Goal: Information Seeking & Learning: Check status

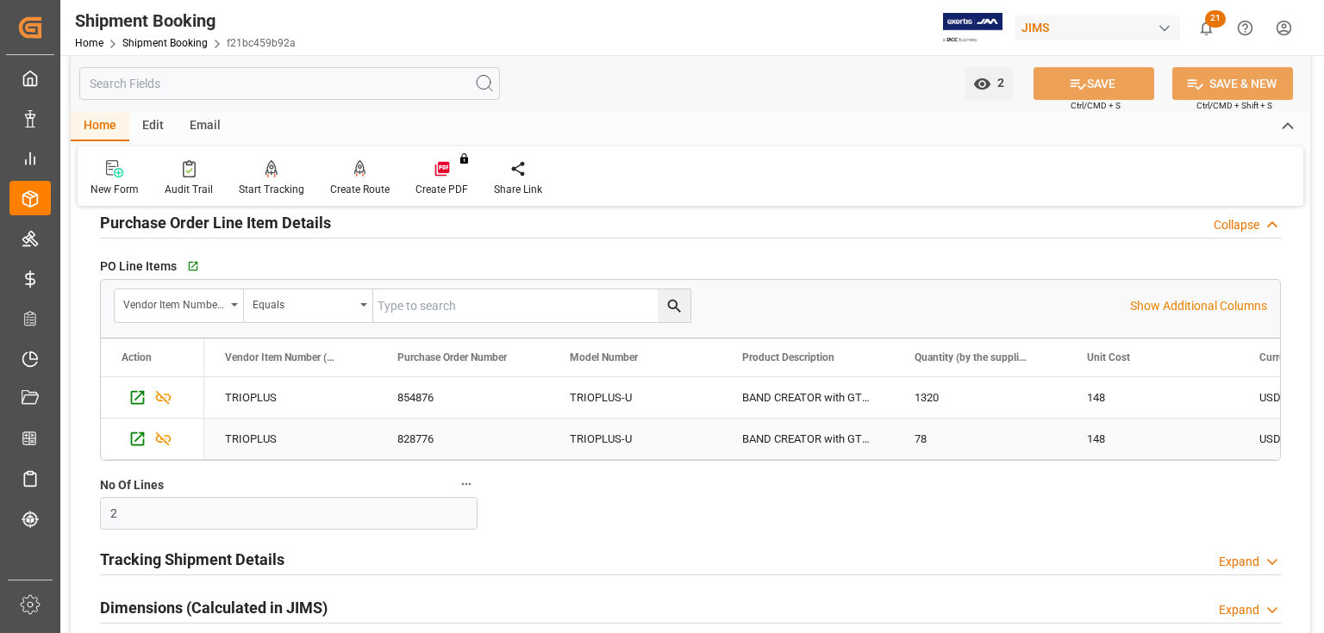
scroll to position [414, 0]
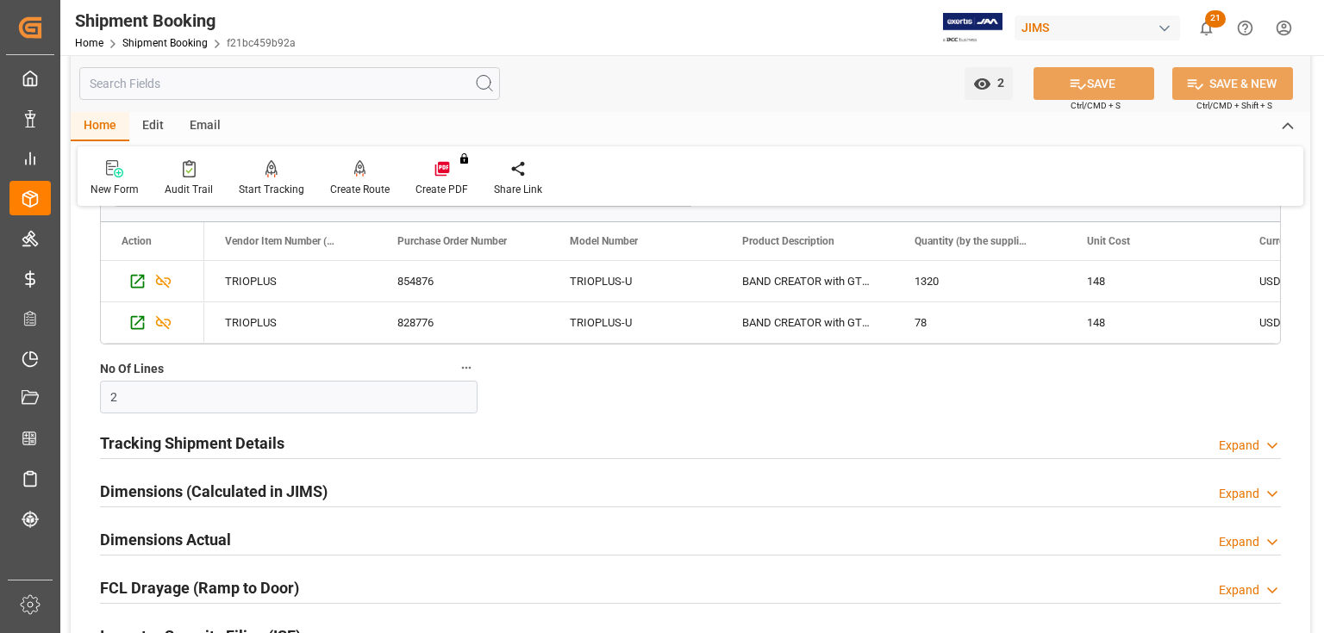
click at [172, 441] on h2 "Tracking Shipment Details" at bounding box center [192, 443] width 184 height 23
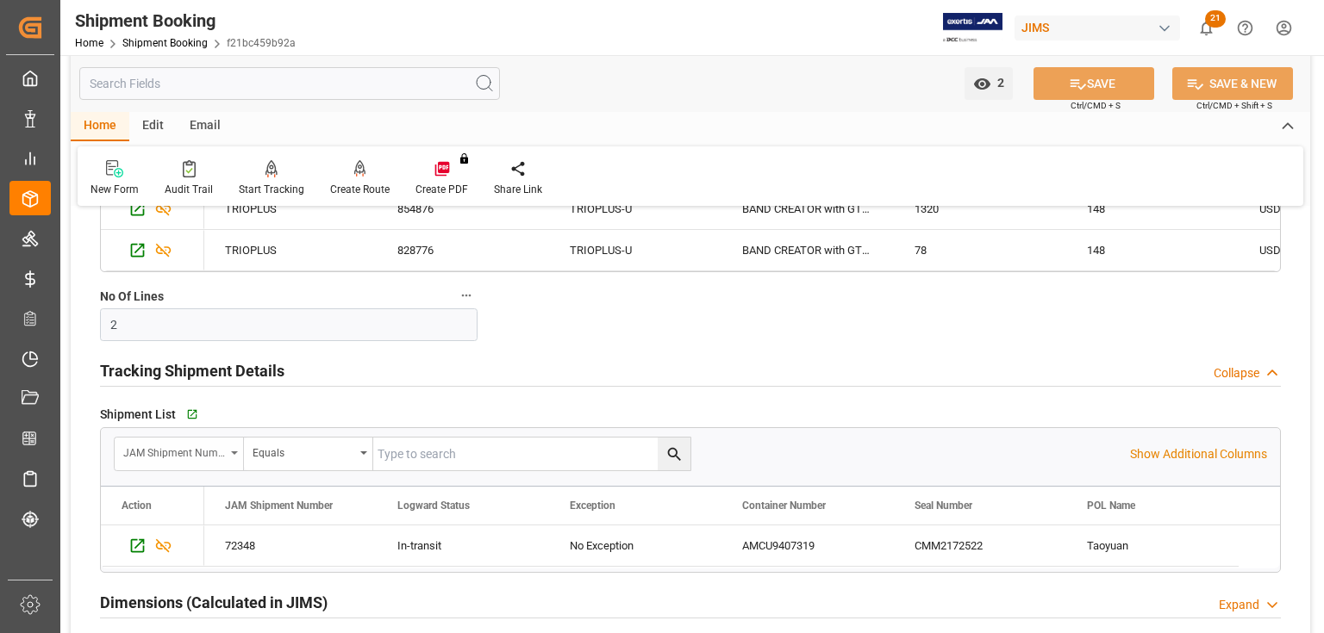
scroll to position [620, 0]
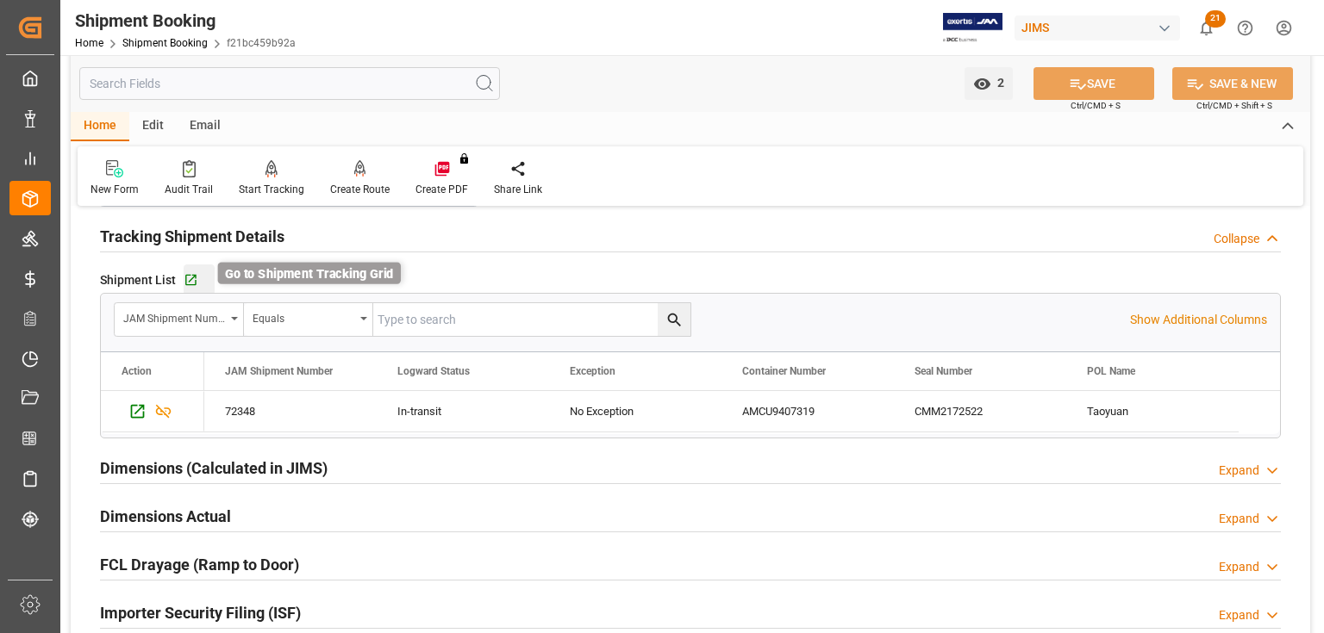
click at [191, 283] on icon "button" at bounding box center [191, 280] width 15 height 15
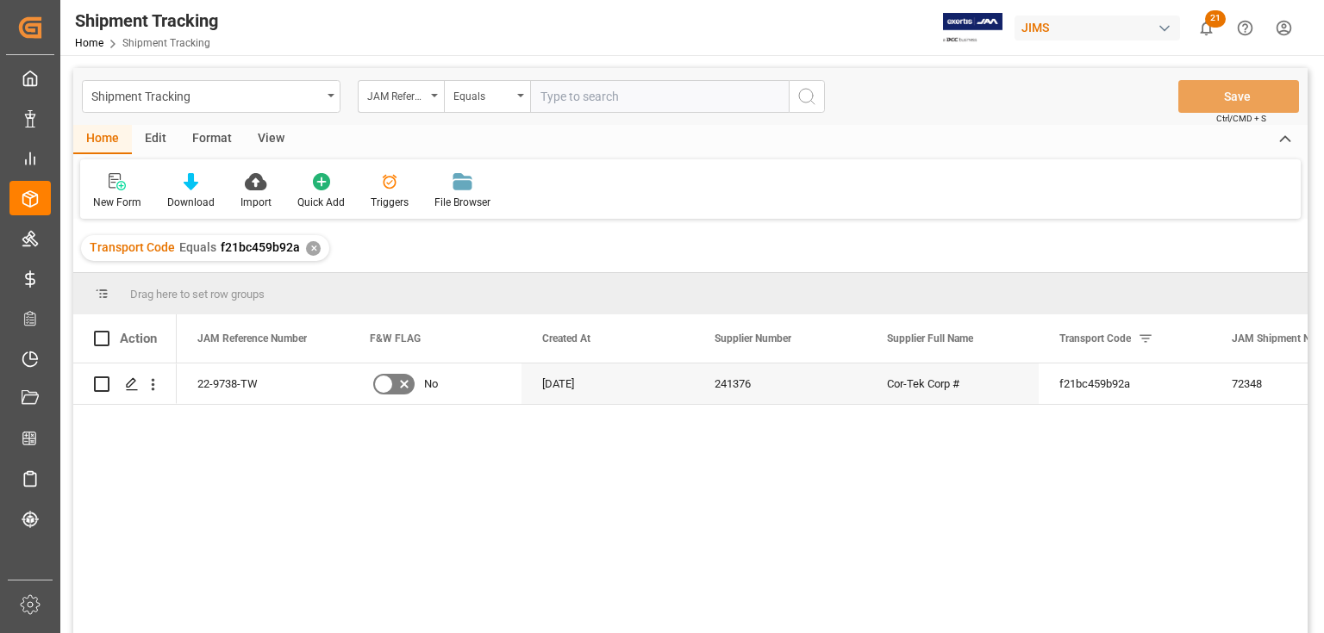
click at [276, 138] on div "View" at bounding box center [271, 139] width 53 height 29
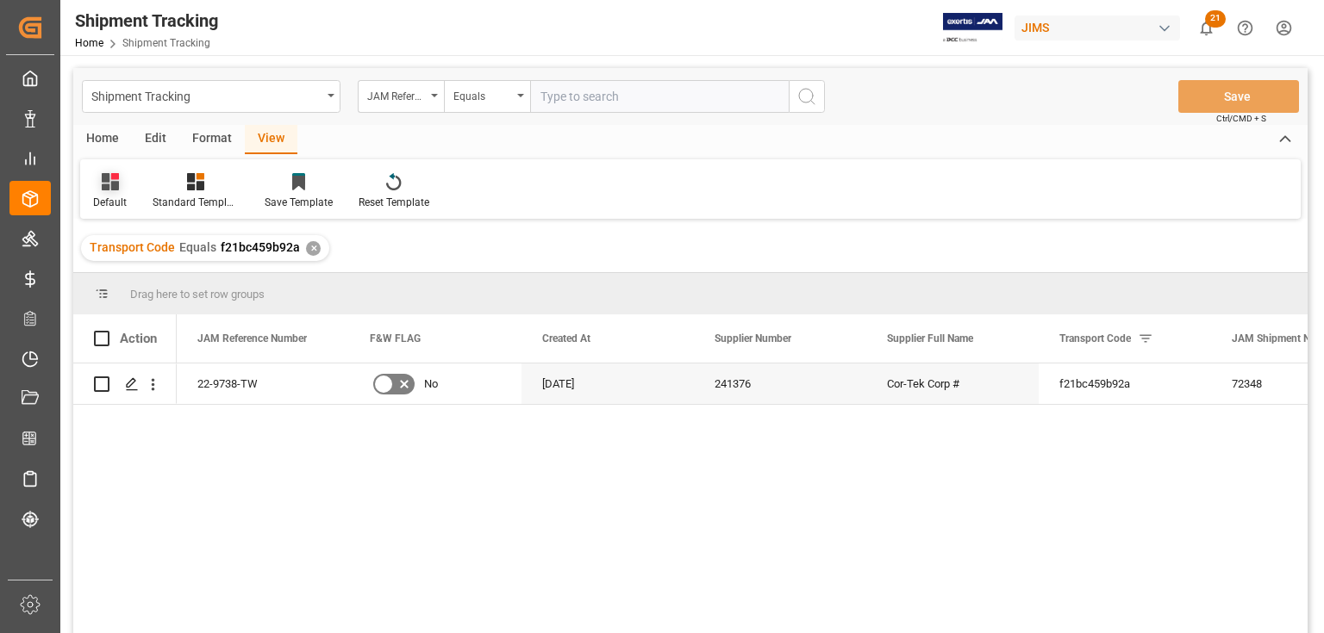
click at [105, 197] on div "Default" at bounding box center [110, 203] width 34 height 16
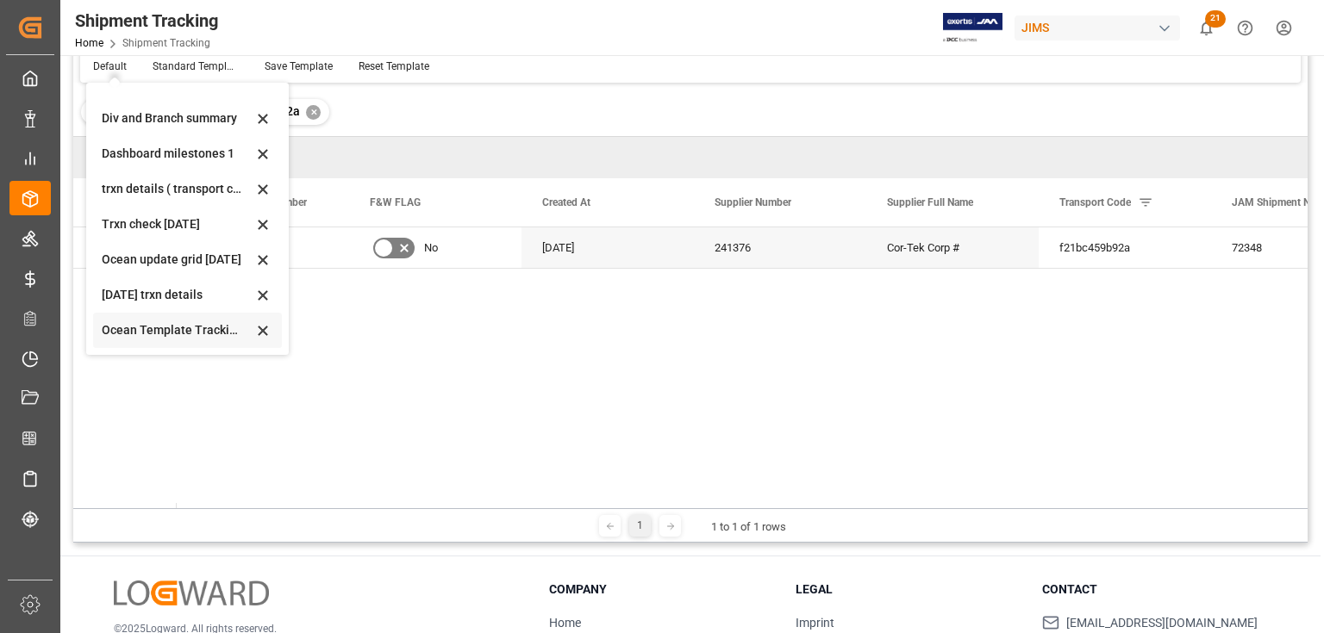
scroll to position [138, 0]
click at [121, 294] on div "[DATE] trxn details" at bounding box center [177, 293] width 151 height 18
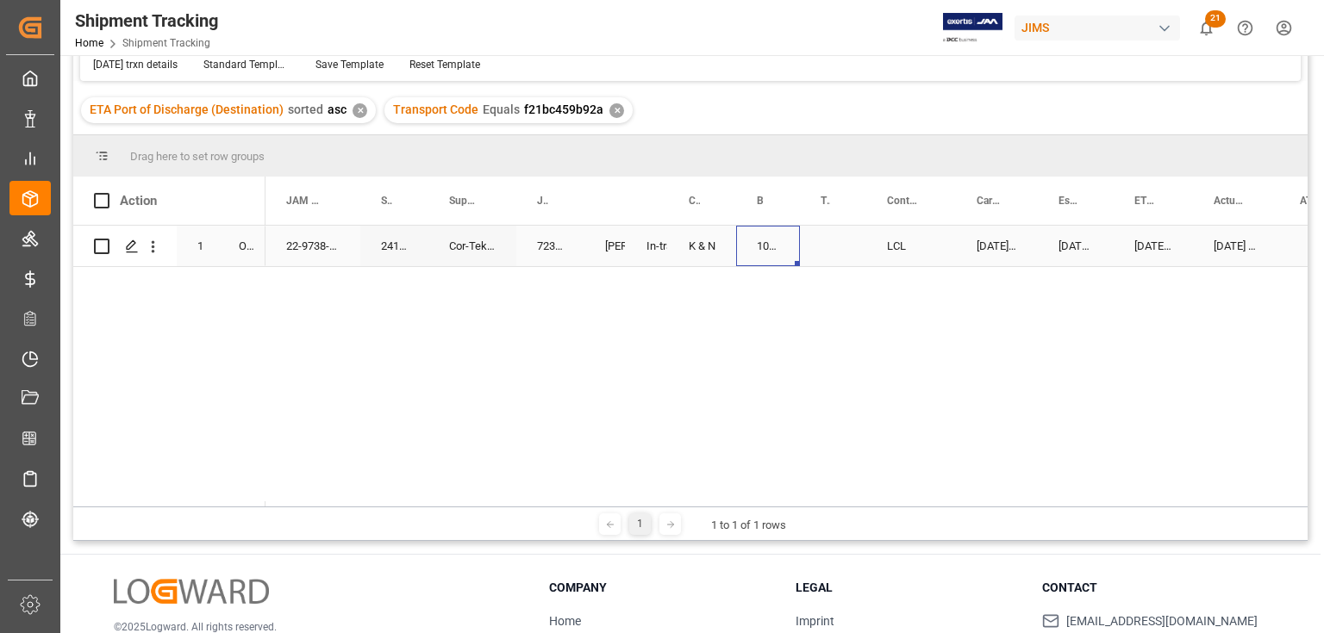
click at [762, 248] on div "1067715283" at bounding box center [768, 246] width 64 height 40
drag, startPoint x: 797, startPoint y: 265, endPoint x: 826, endPoint y: 259, distance: 28.9
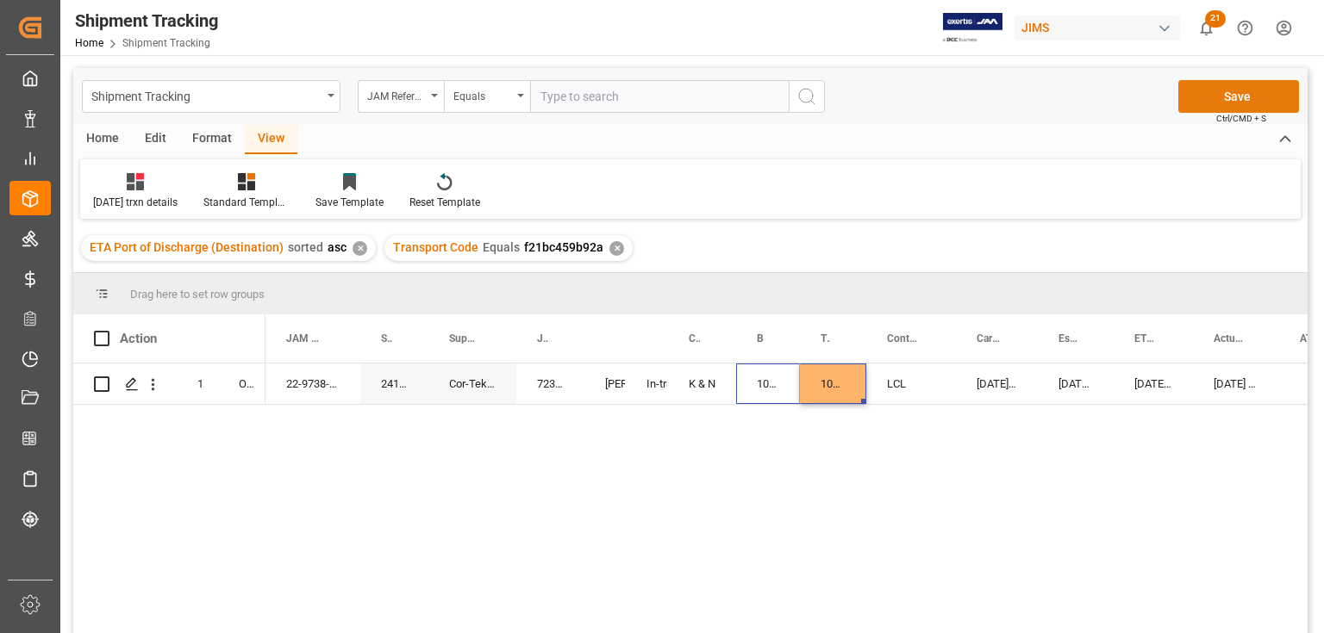
click at [1213, 89] on button "Save" at bounding box center [1238, 96] width 121 height 33
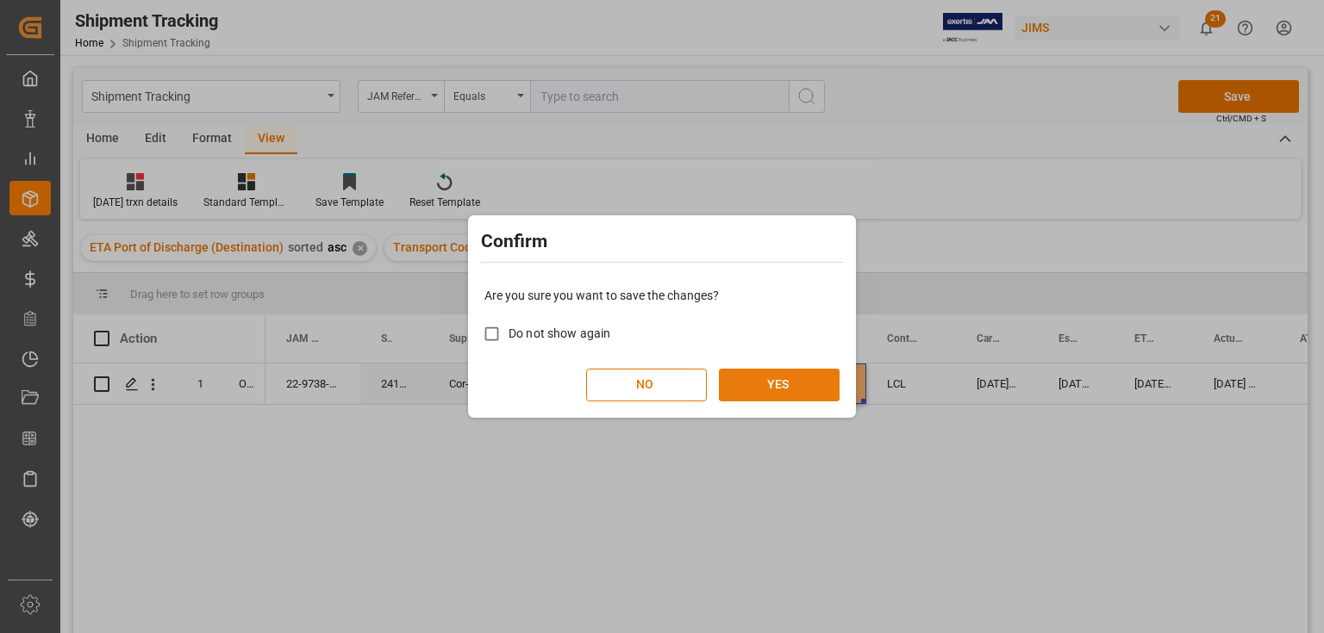
click at [777, 381] on button "YES" at bounding box center [779, 385] width 121 height 33
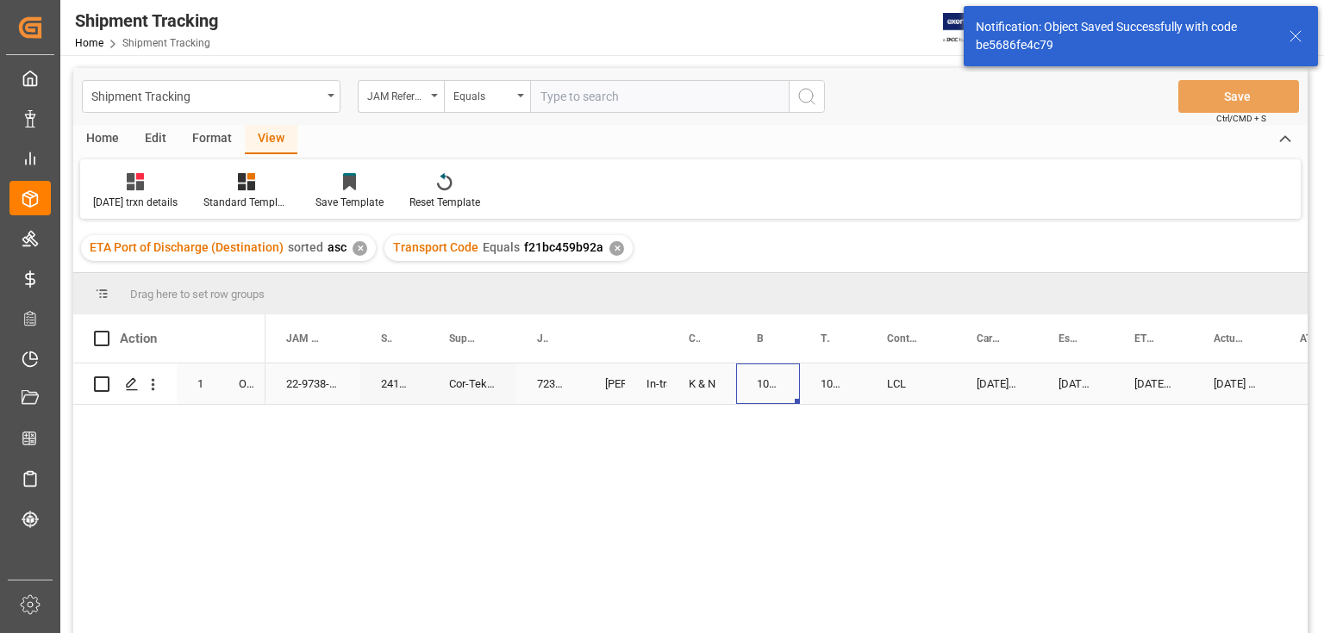
click at [766, 388] on div "1067715283" at bounding box center [768, 384] width 64 height 40
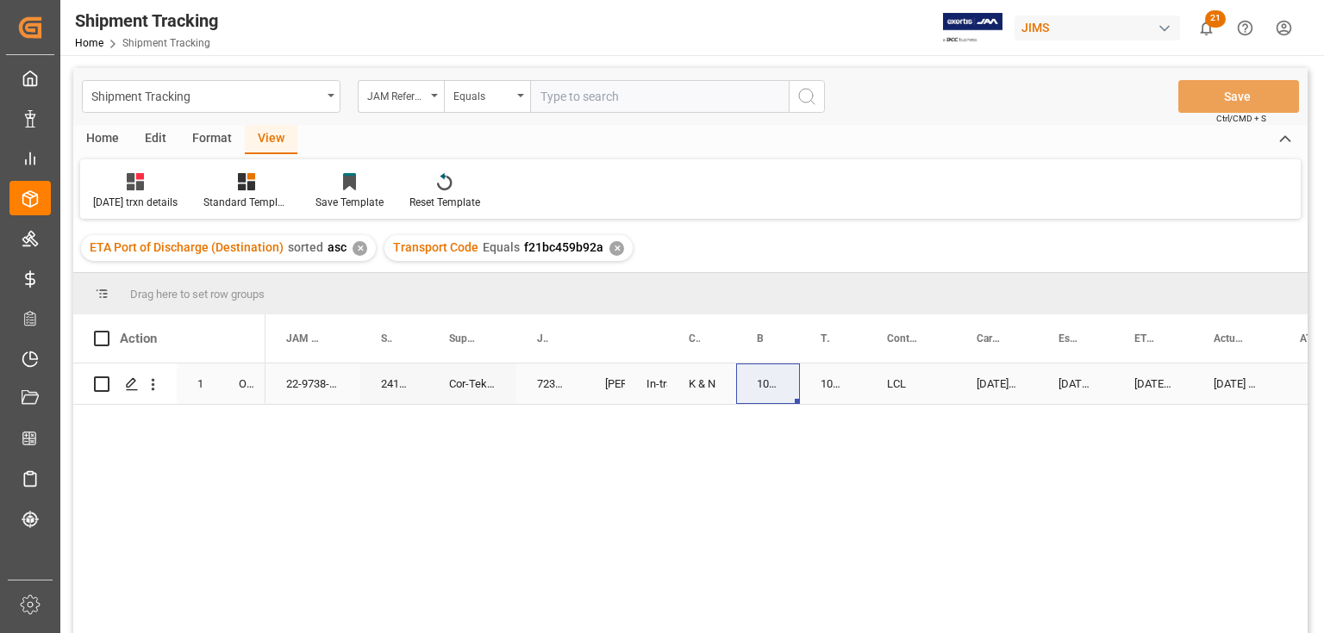
click at [768, 380] on div "1067715283" at bounding box center [768, 384] width 64 height 40
drag, startPoint x: 757, startPoint y: 393, endPoint x: 788, endPoint y: 404, distance: 32.2
click at [788, 404] on div "1067715283" at bounding box center [768, 394] width 64 height 60
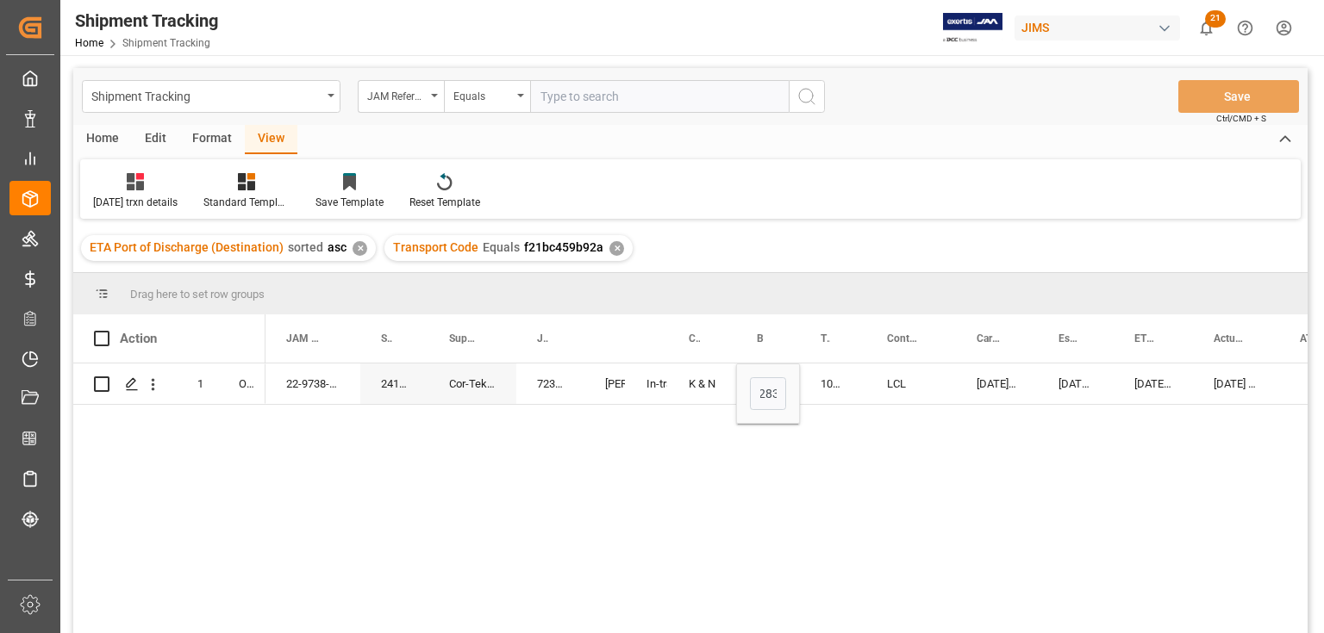
scroll to position [0, 0]
click at [863, 387] on div "1067715283" at bounding box center [833, 384] width 66 height 40
click at [334, 93] on div "Shipment Tracking" at bounding box center [211, 96] width 259 height 33
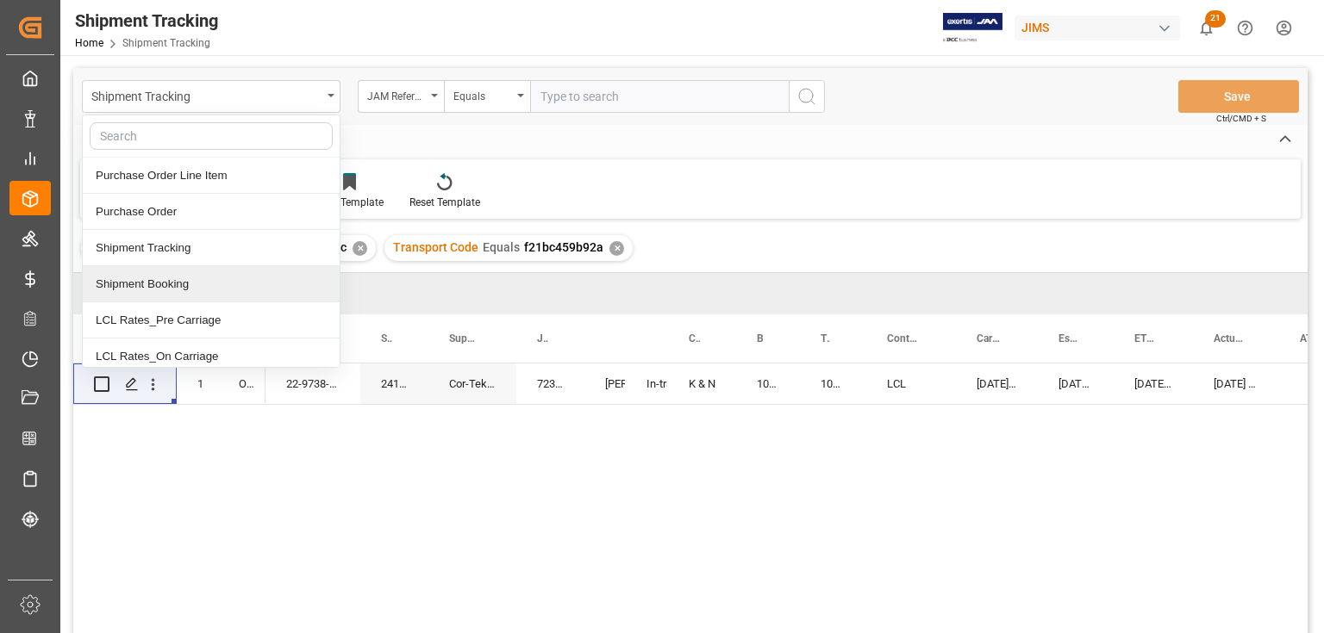
click at [127, 290] on div "Shipment Booking" at bounding box center [211, 284] width 257 height 36
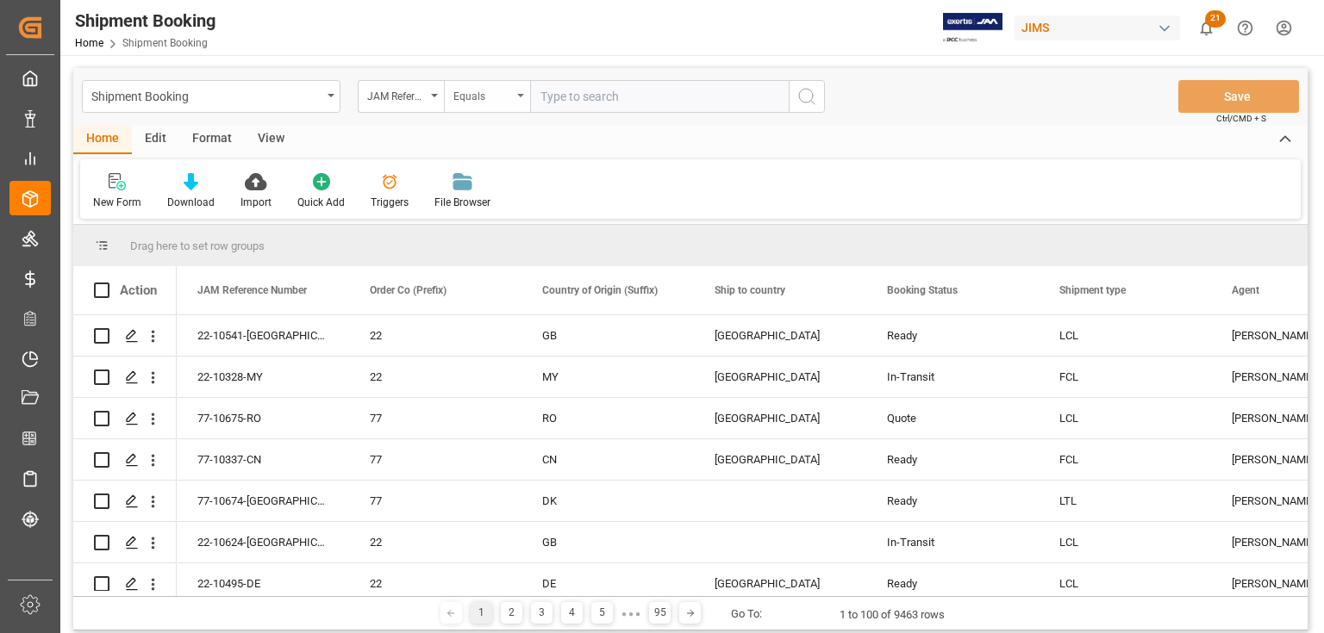
click at [520, 90] on div "Equals" at bounding box center [487, 96] width 86 height 33
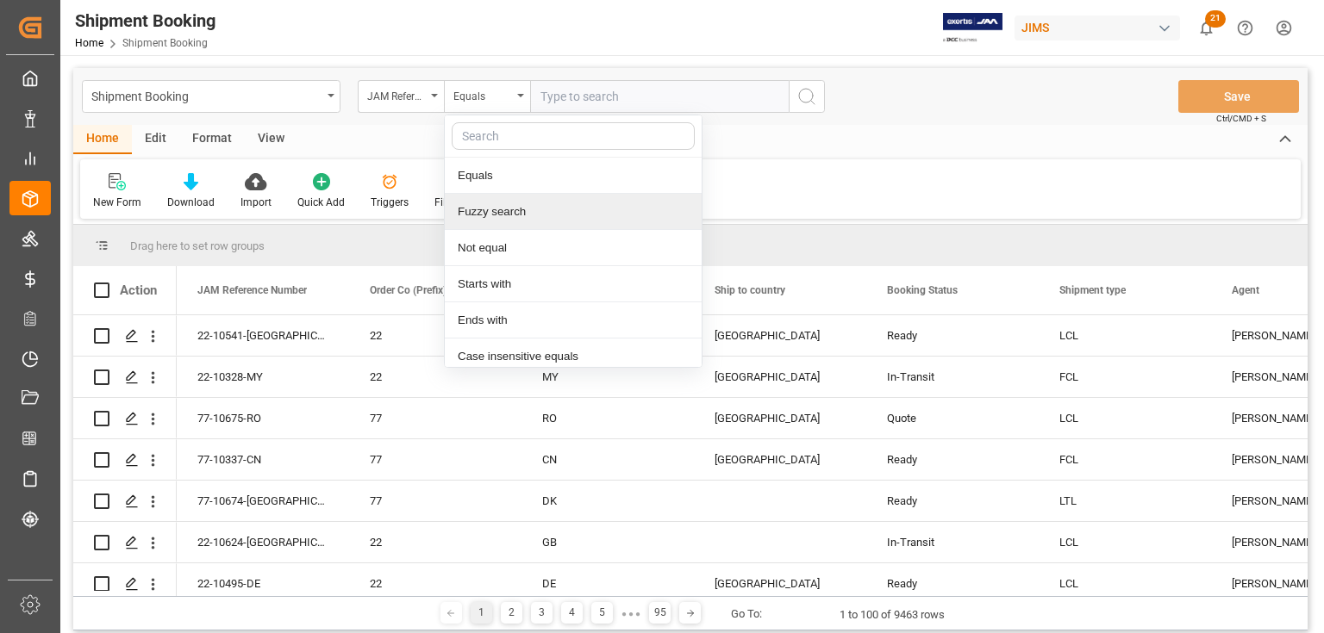
click at [512, 210] on div "Fuzzy search" at bounding box center [573, 212] width 257 height 36
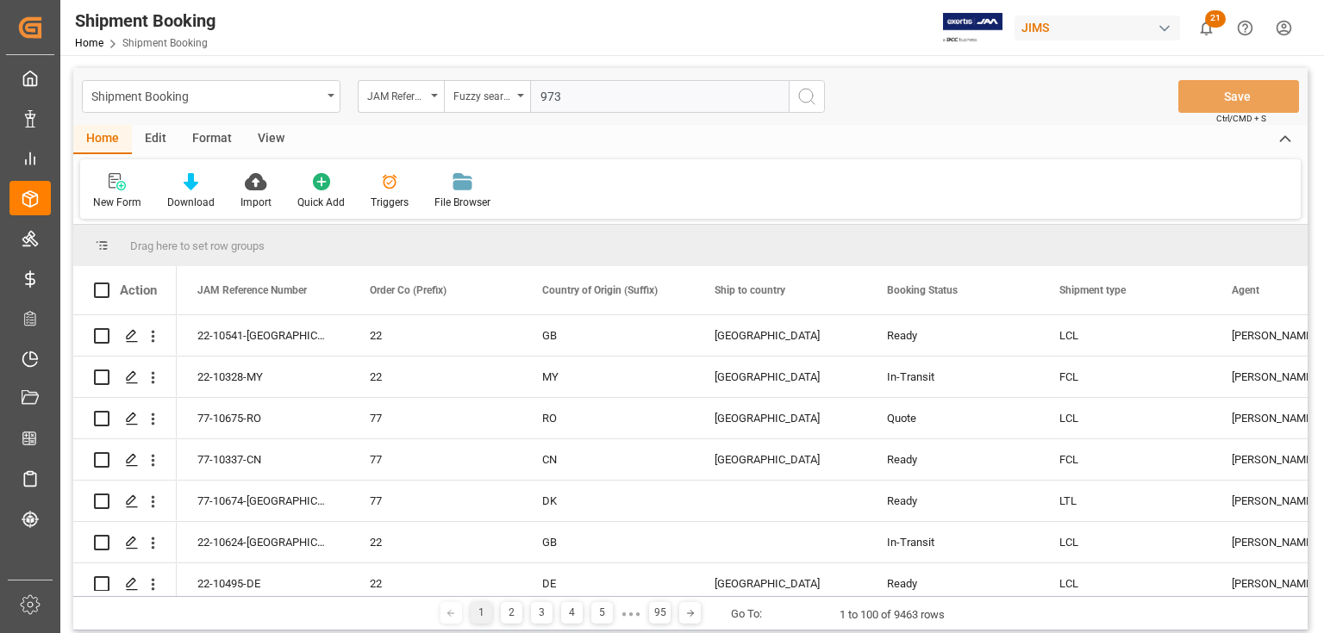
type input "9738"
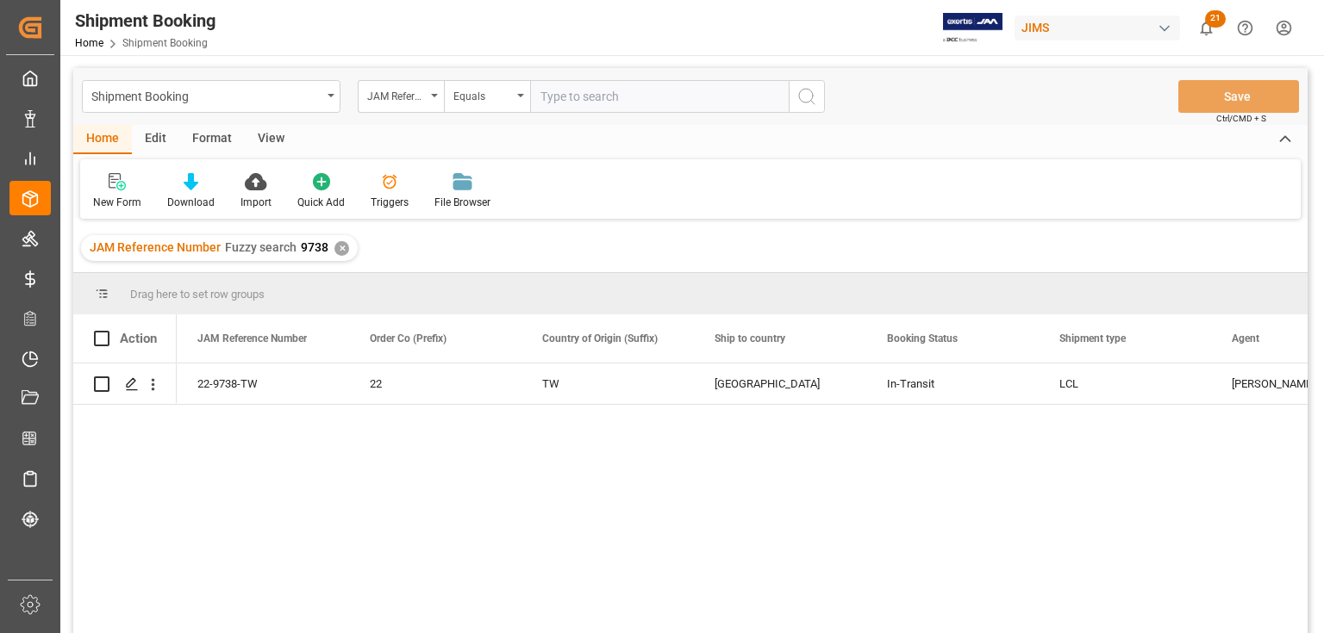
click at [262, 135] on div "View" at bounding box center [271, 139] width 53 height 29
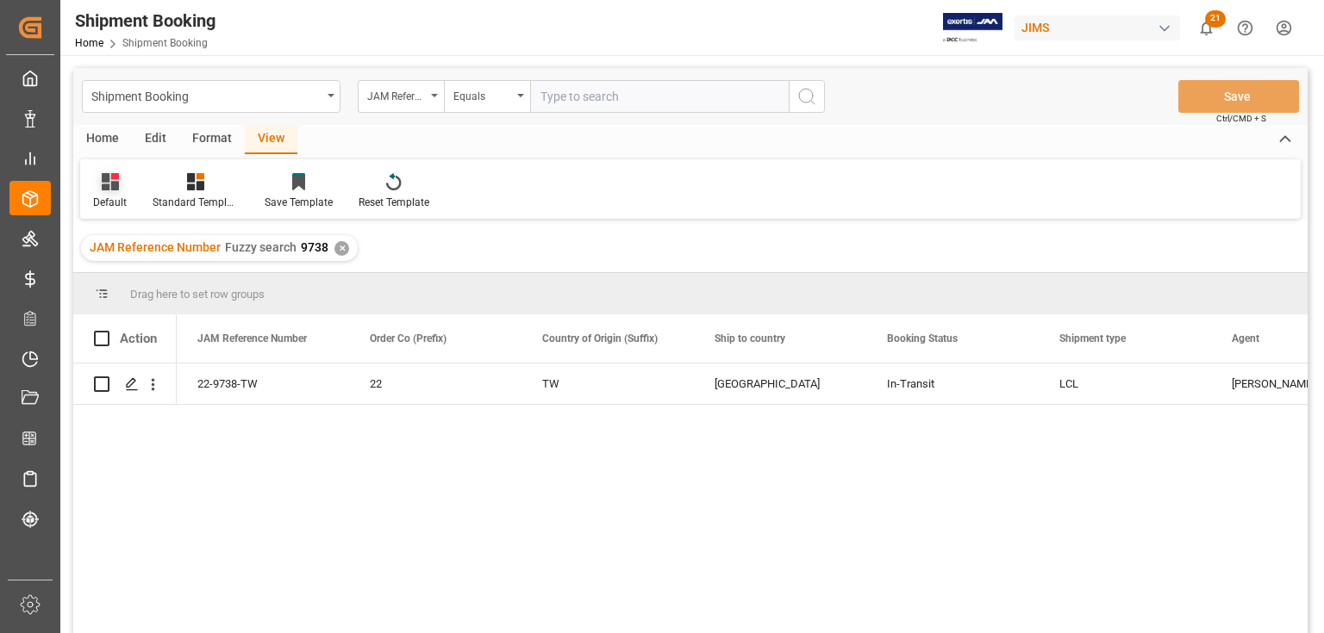
click at [113, 193] on div "Default" at bounding box center [109, 191] width 59 height 38
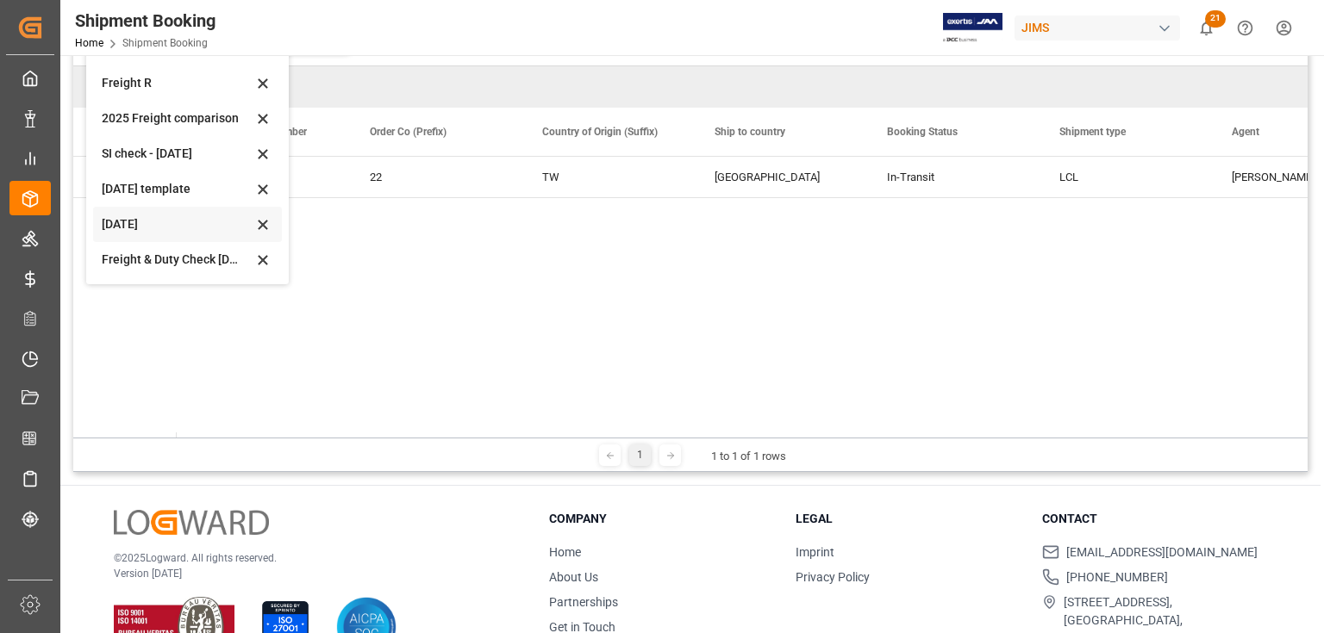
click at [131, 224] on div "[DATE]" at bounding box center [177, 224] width 151 height 18
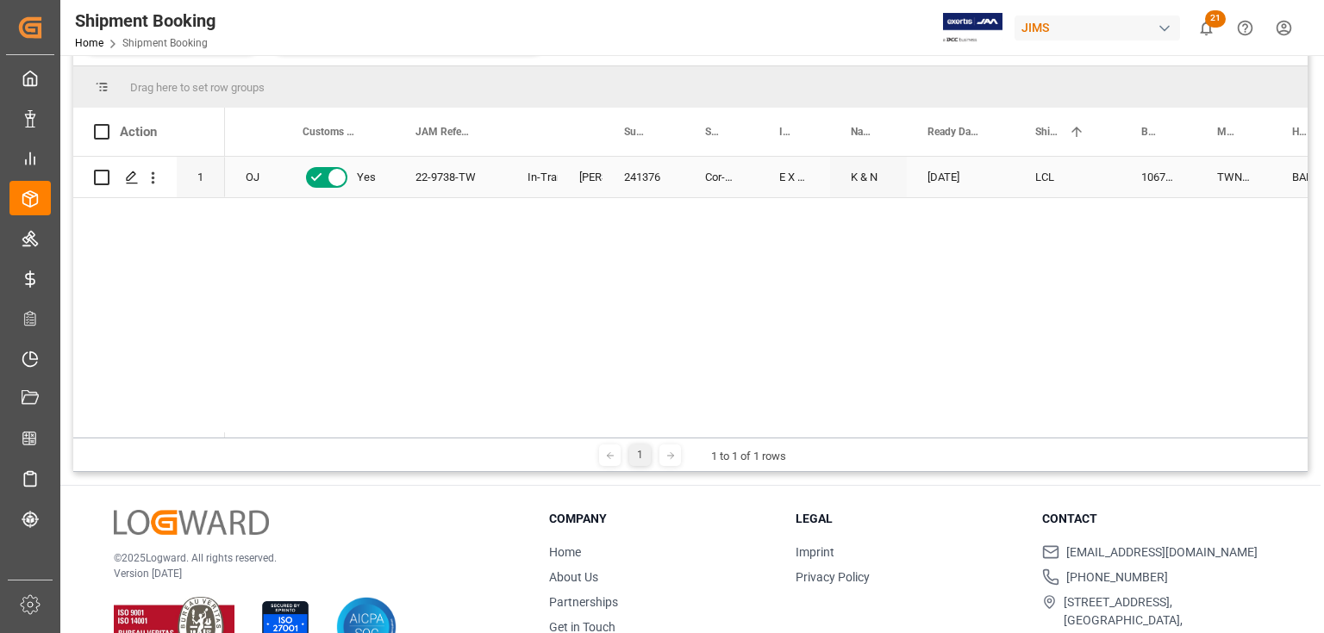
click at [677, 183] on div "241376" at bounding box center [643, 177] width 81 height 40
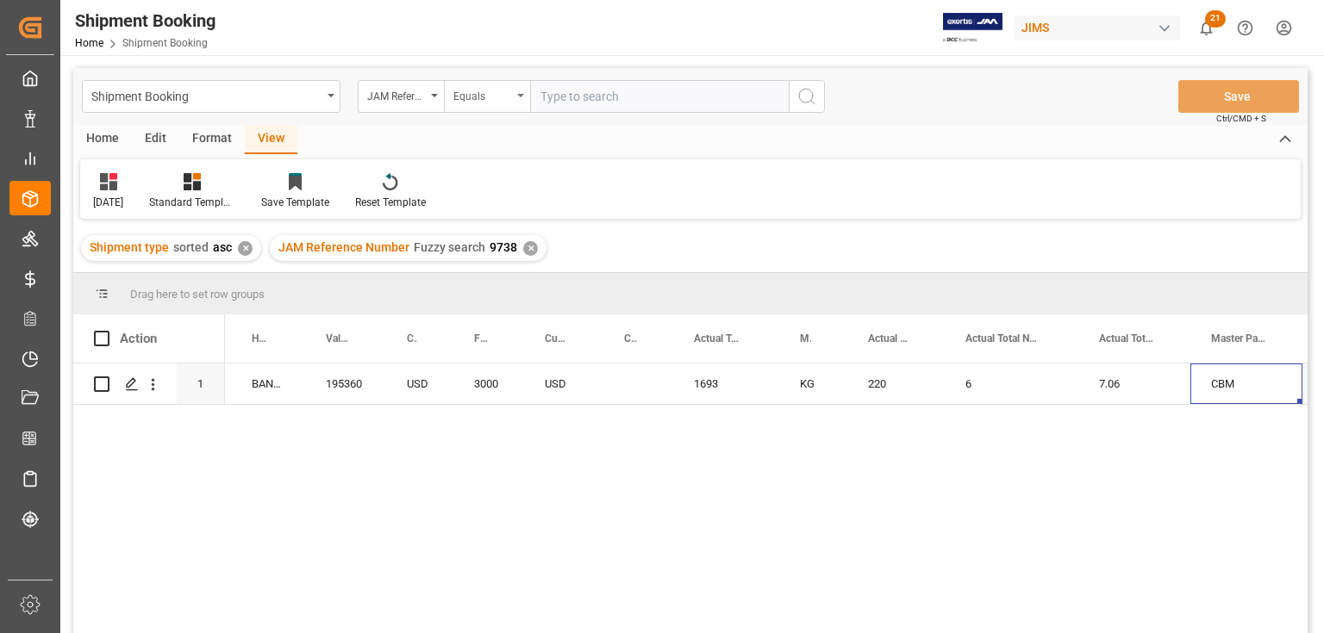
click at [517, 99] on div "Equals" at bounding box center [487, 96] width 86 height 33
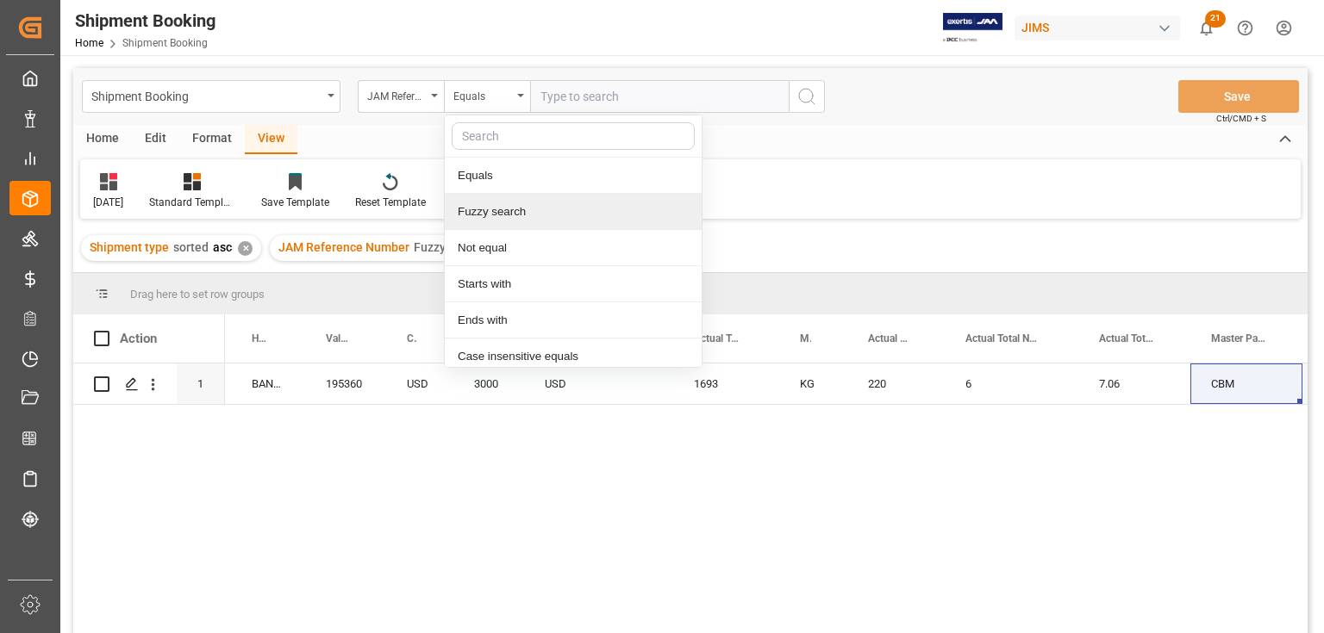
click at [498, 204] on div "Fuzzy search" at bounding box center [573, 212] width 257 height 36
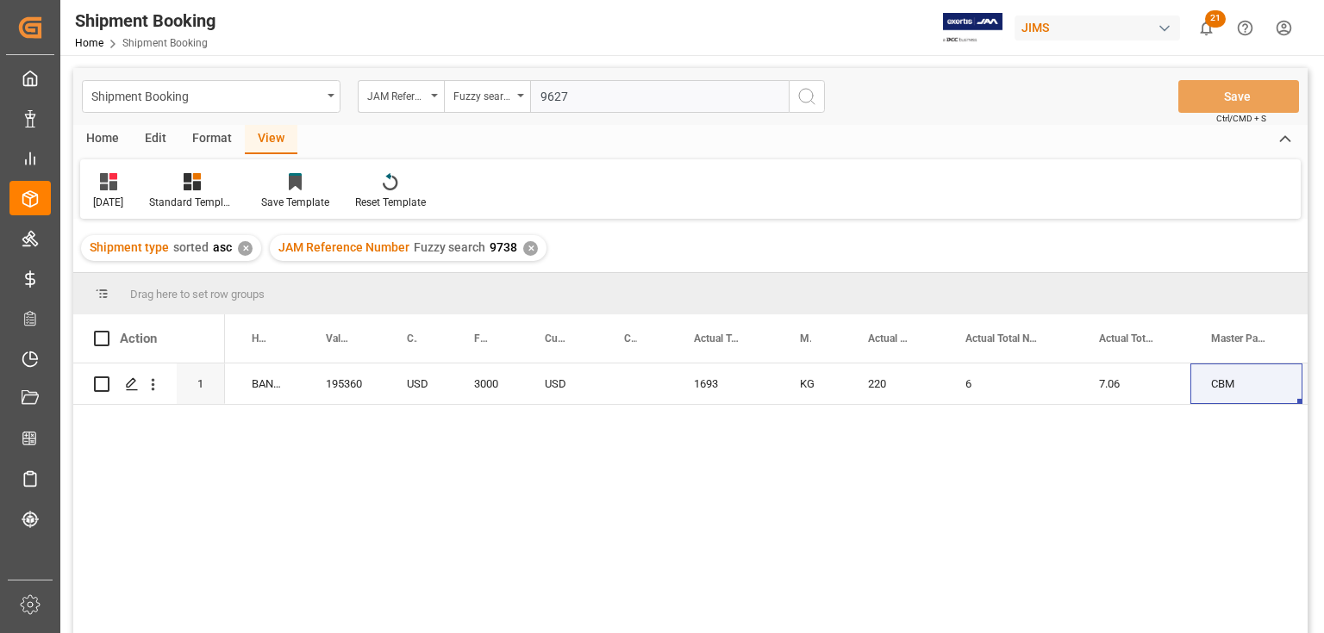
type input "9627"
click at [807, 97] on icon "search button" at bounding box center [806, 96] width 21 height 21
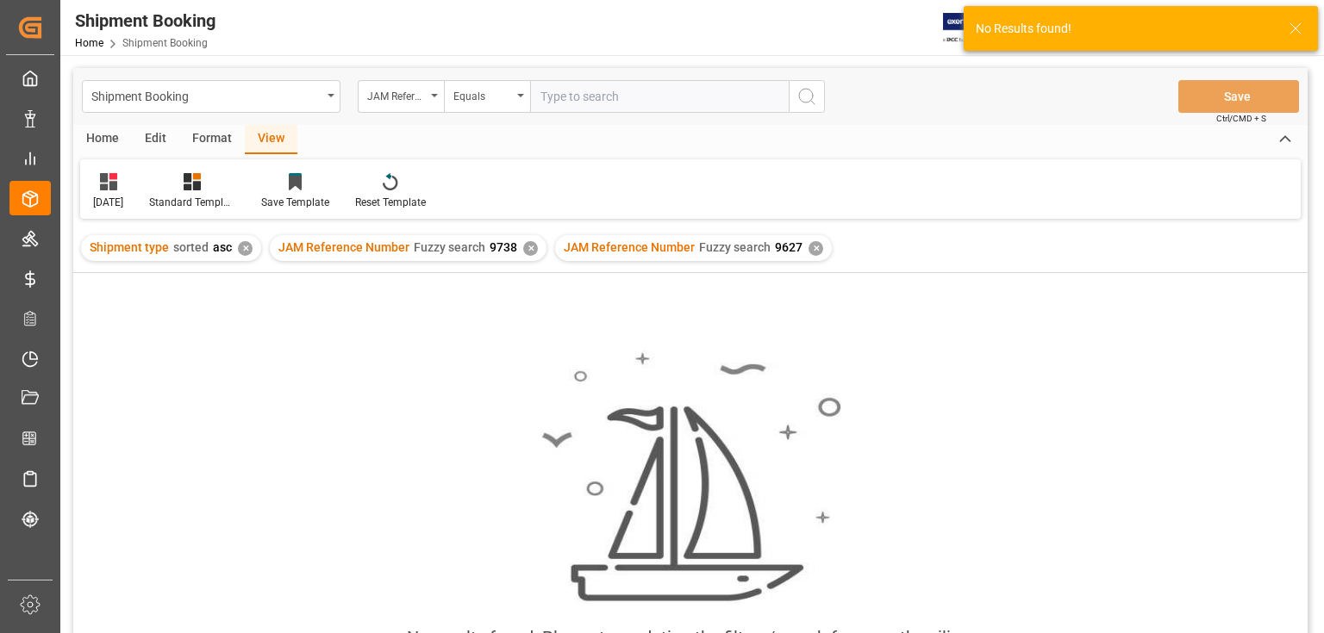
click at [523, 245] on div "✕" at bounding box center [530, 248] width 15 height 15
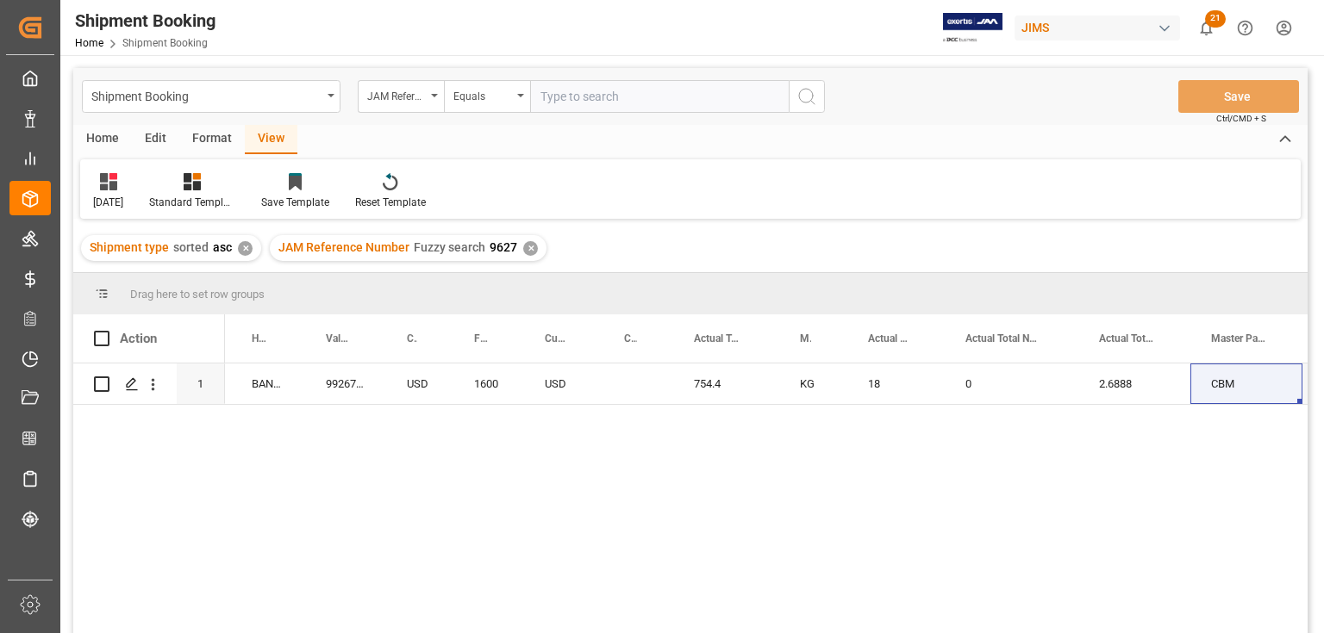
click at [264, 133] on div "View" at bounding box center [271, 139] width 53 height 29
click at [123, 195] on div "[DATE]" at bounding box center [108, 203] width 30 height 16
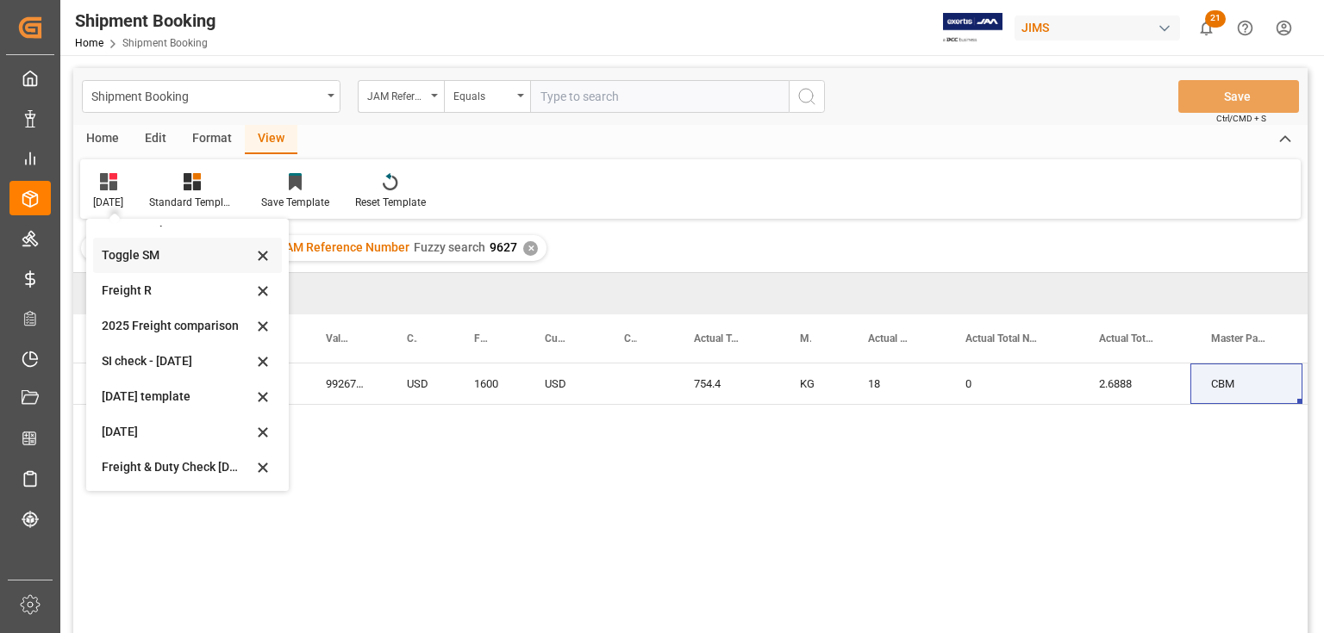
scroll to position [95, 0]
click at [128, 424] on div "[DATE]" at bounding box center [177, 431] width 151 height 18
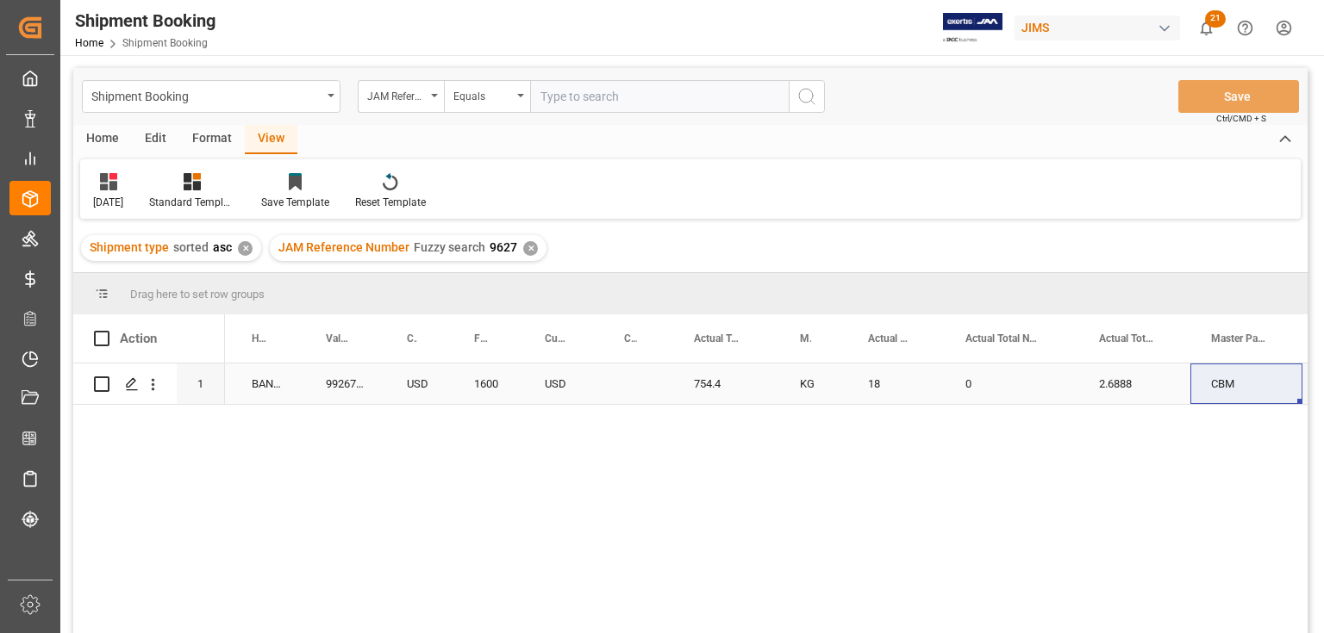
click at [629, 391] on div "Press SPACE to select this row." at bounding box center [638, 384] width 70 height 40
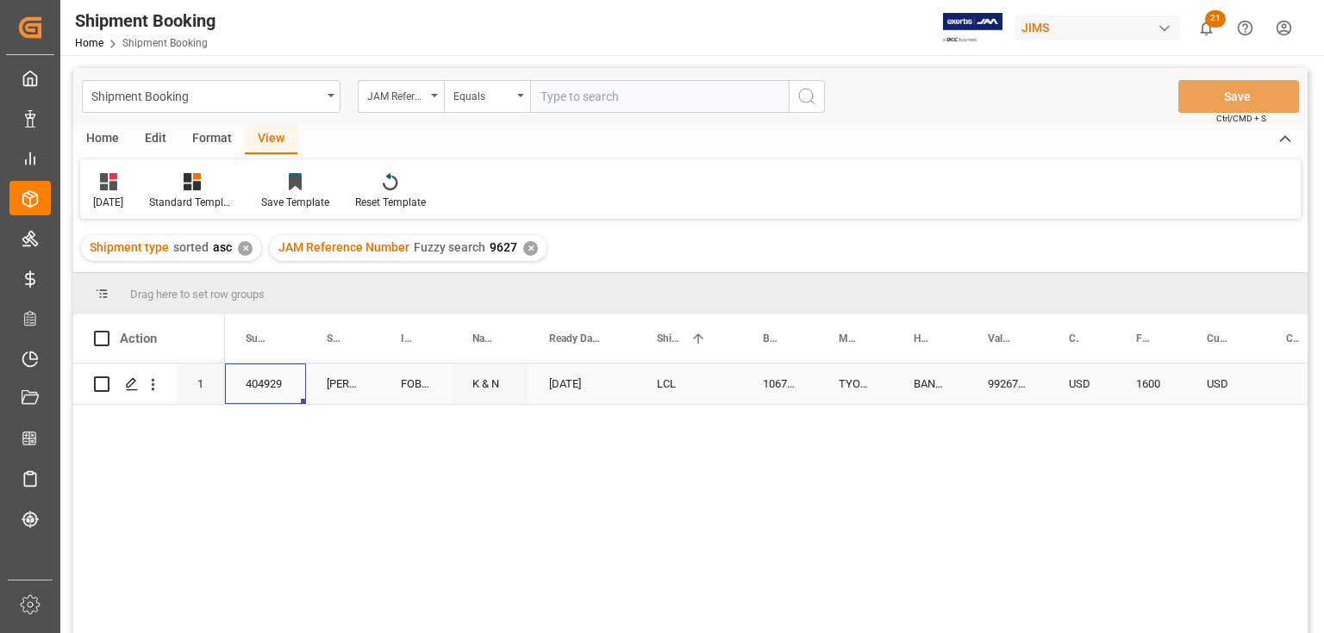
scroll to position [0, 0]
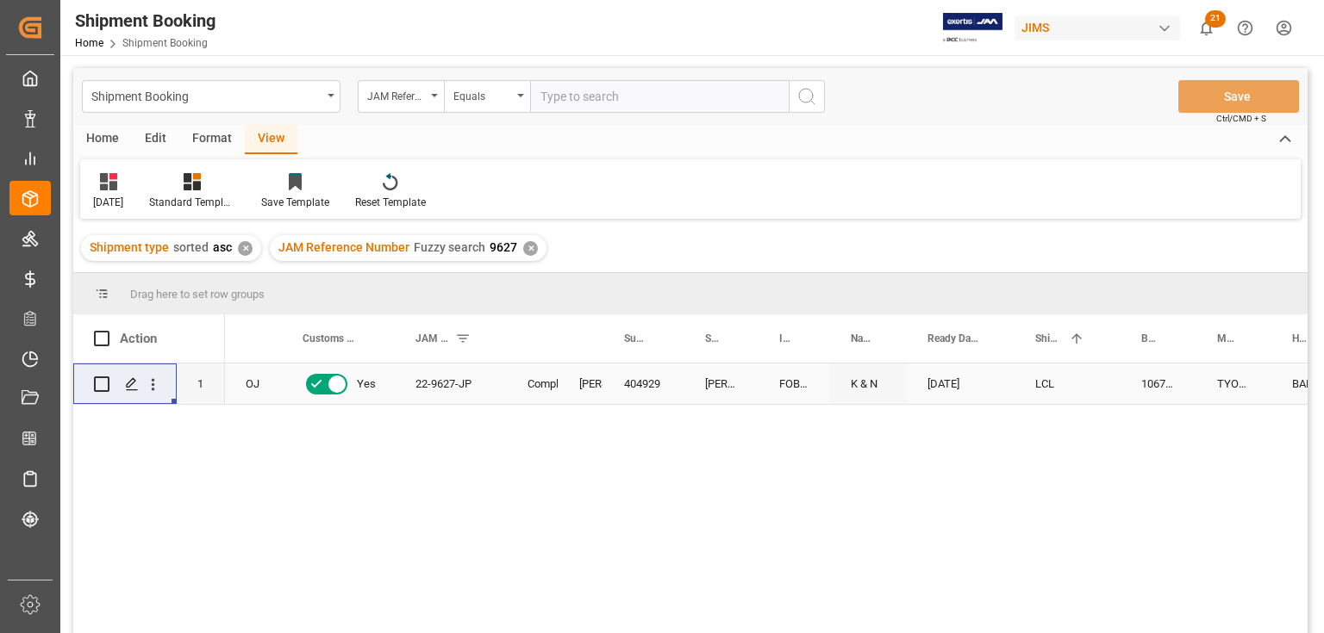
click at [626, 383] on div "404929" at bounding box center [643, 384] width 81 height 40
